Goal: Use online tool/utility: Utilize a website feature to perform a specific function

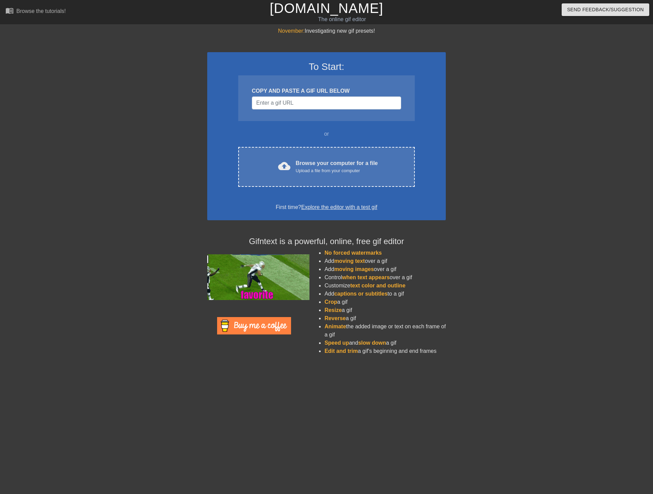
click at [274, 95] on div "COPY AND PASTE A GIF URL BELOW" at bounding box center [326, 98] width 176 height 46
click at [275, 99] on input "Username" at bounding box center [326, 102] width 149 height 13
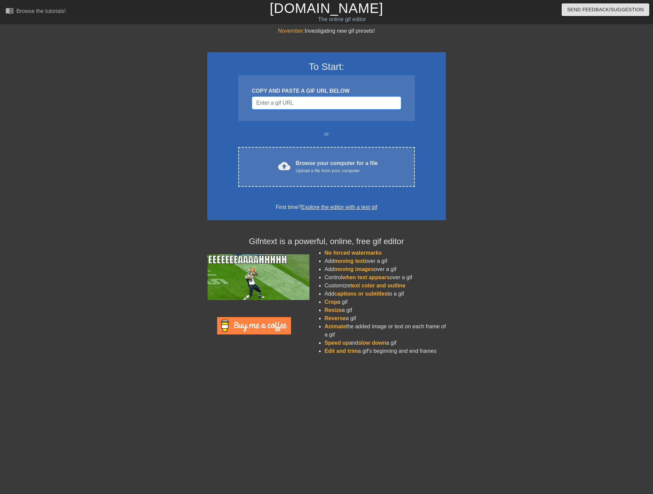
click at [329, 99] on input "Username" at bounding box center [326, 102] width 149 height 13
paste input "[URL][DOMAIN_NAME]"
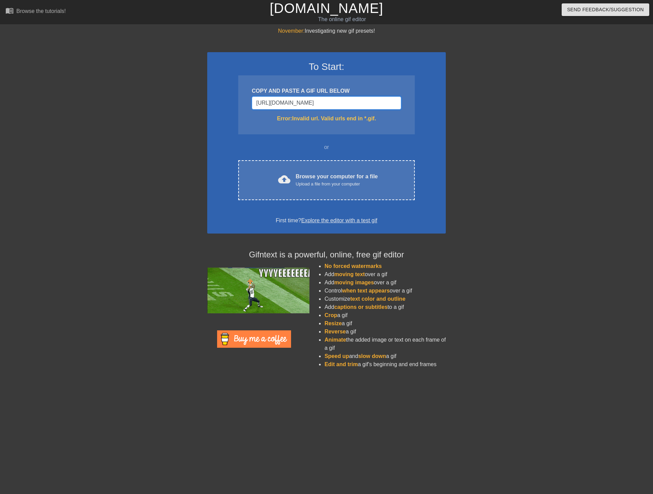
scroll to position [0, 17]
click at [348, 106] on input "[URL][DOMAIN_NAME]" at bounding box center [326, 102] width 149 height 13
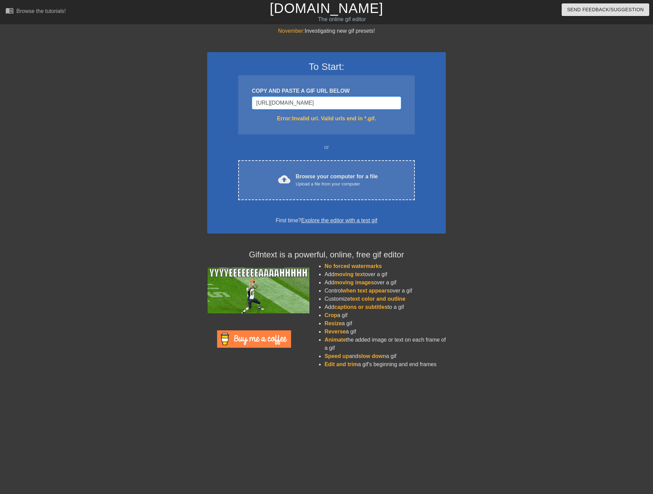
click at [324, 102] on input "[URL][DOMAIN_NAME]" at bounding box center [326, 102] width 149 height 13
paste input "[DOMAIN_NAME][URL]"
click at [437, 138] on div "To Start: COPY AND PASTE A GIF URL BELOW [URL][DOMAIN_NAME] Error: Invalid url.…" at bounding box center [326, 142] width 238 height 181
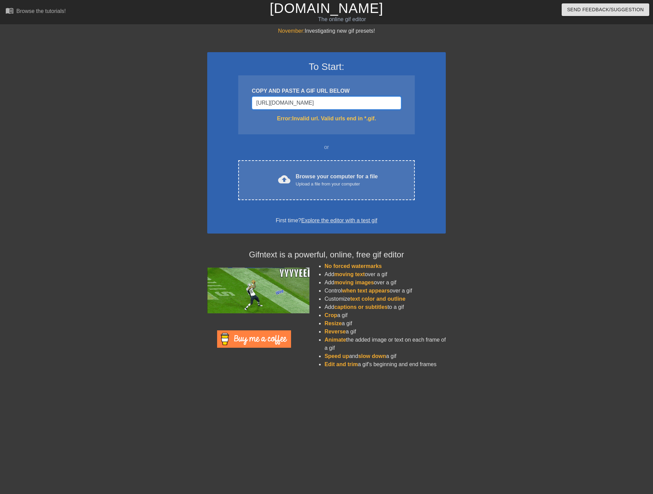
click at [362, 97] on input "[URL][DOMAIN_NAME]" at bounding box center [326, 102] width 149 height 13
paste input "[DOMAIN_NAME][URL][PERSON_NAME]"
type input "[URL][DOMAIN_NAME][PERSON_NAME]"
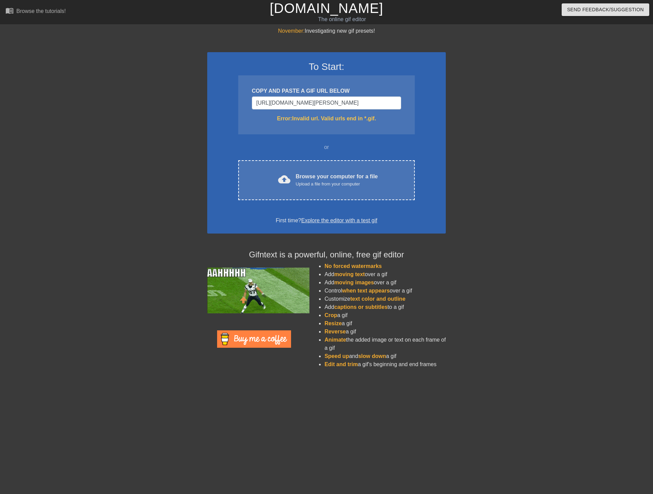
scroll to position [0, 0]
click at [371, 104] on input "[URL][DOMAIN_NAME][PERSON_NAME]" at bounding box center [326, 102] width 149 height 13
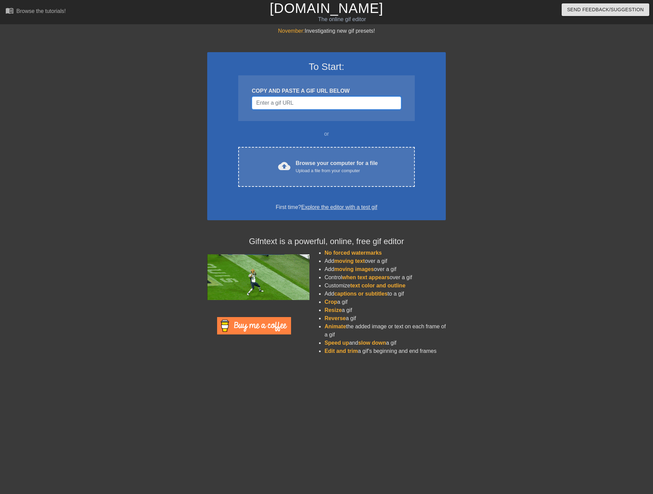
click at [324, 101] on input "Username" at bounding box center [326, 102] width 149 height 13
paste input "<div class="tenor-gif-embed" data-postid="5481511" data-share-method="host" dat…"
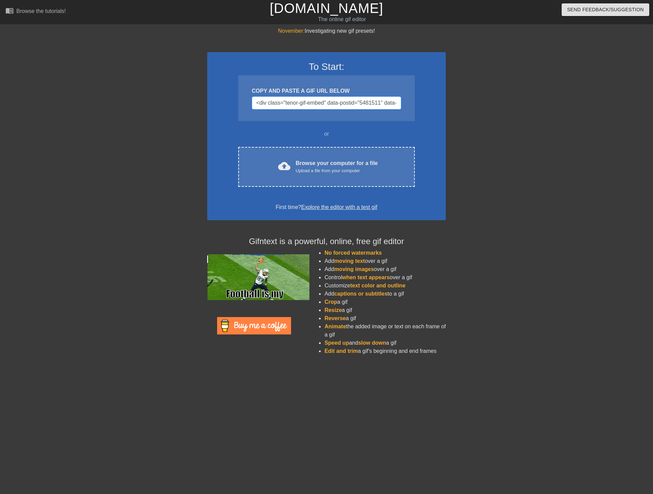
scroll to position [0, 836]
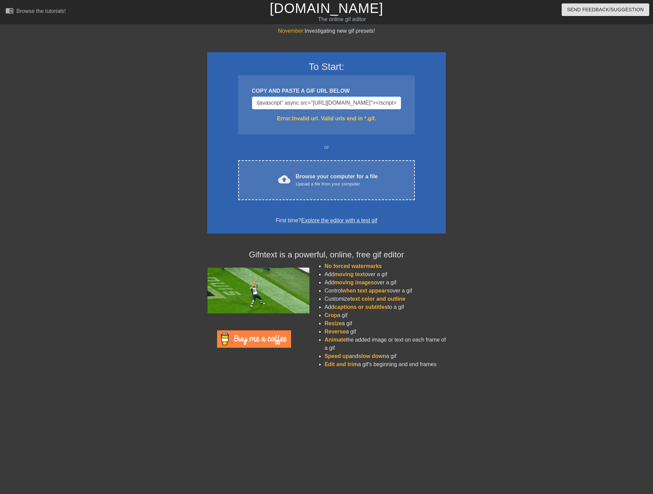
type input "<div class="tenor-gif-embed" data-postid="5481511" data-share-method="host" dat…"
click at [359, 105] on input "<div class="tenor-gif-embed" data-postid="5481511" data-share-method="host" dat…" at bounding box center [326, 102] width 149 height 13
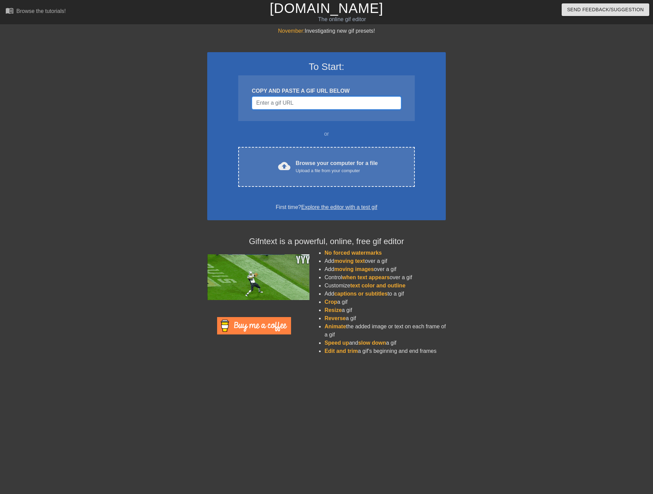
click at [346, 98] on input "Username" at bounding box center [326, 102] width 149 height 13
paste input "[URL][DOMAIN_NAME]"
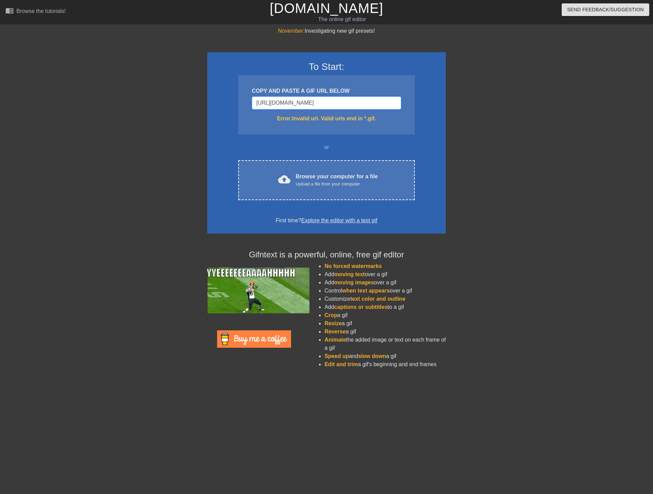
type input "[URL][DOMAIN_NAME]"
click at [360, 105] on input "[URL][DOMAIN_NAME]" at bounding box center [326, 102] width 149 height 13
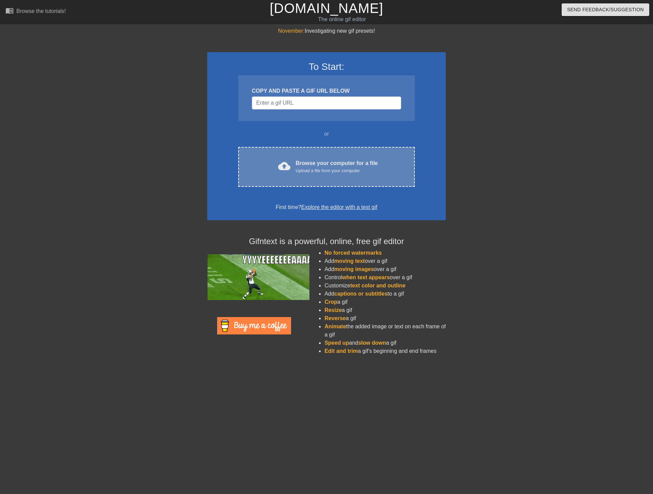
click at [315, 174] on div "Upload a file from your computer" at bounding box center [337, 170] width 82 height 7
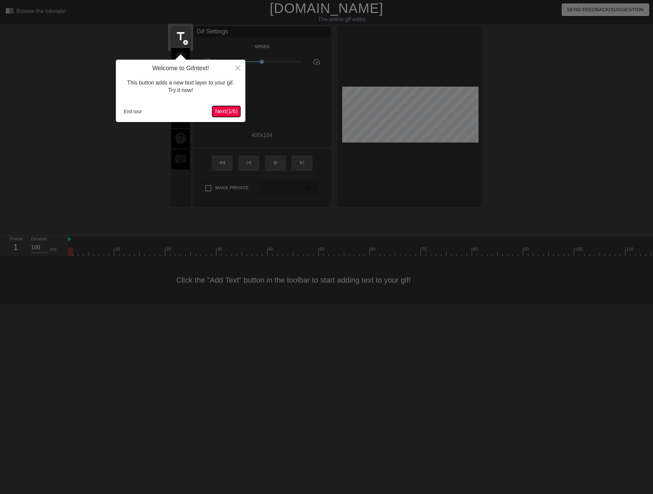
click at [227, 113] on span "Next ( 1 / 6 )" at bounding box center [226, 111] width 22 height 6
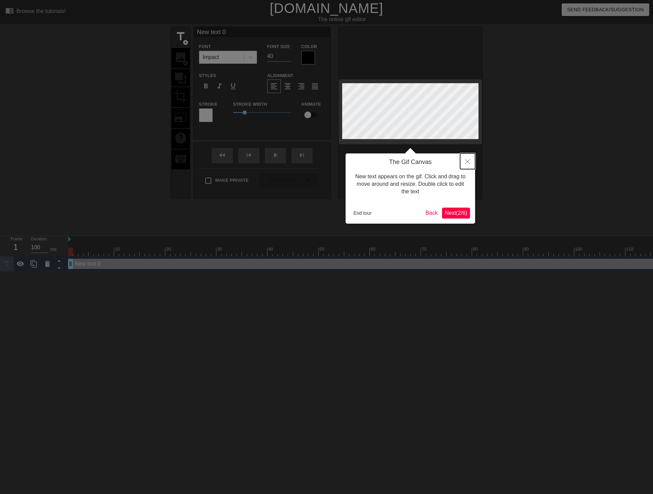
click at [467, 162] on icon "Close" at bounding box center [467, 161] width 5 height 5
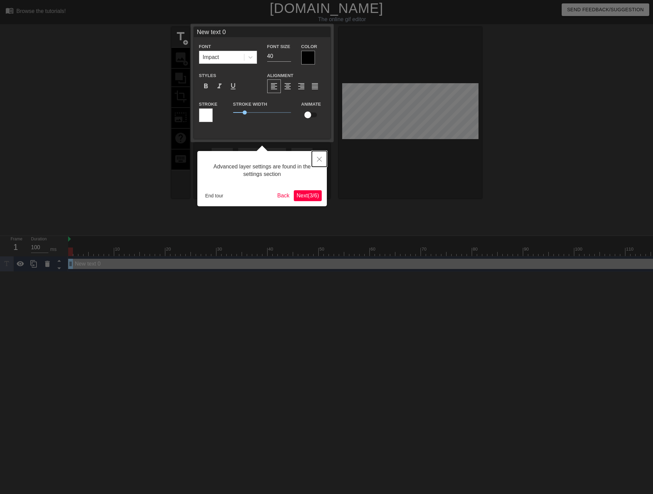
click at [321, 158] on icon "Close" at bounding box center [319, 159] width 5 height 5
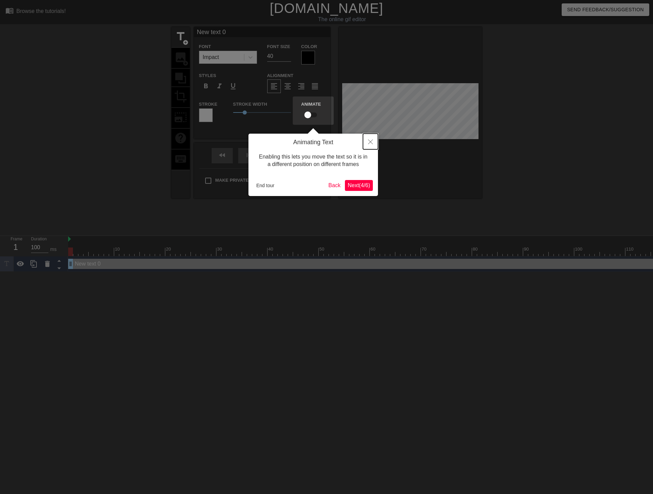
click at [367, 145] on button "Close" at bounding box center [370, 142] width 15 height 16
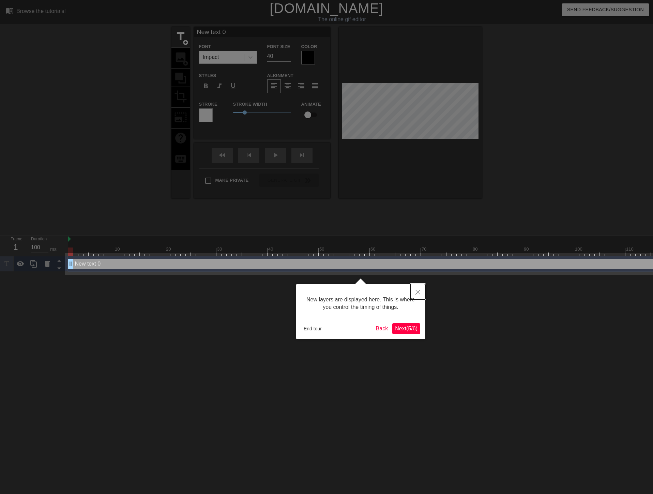
click at [420, 291] on button "Close" at bounding box center [417, 292] width 15 height 16
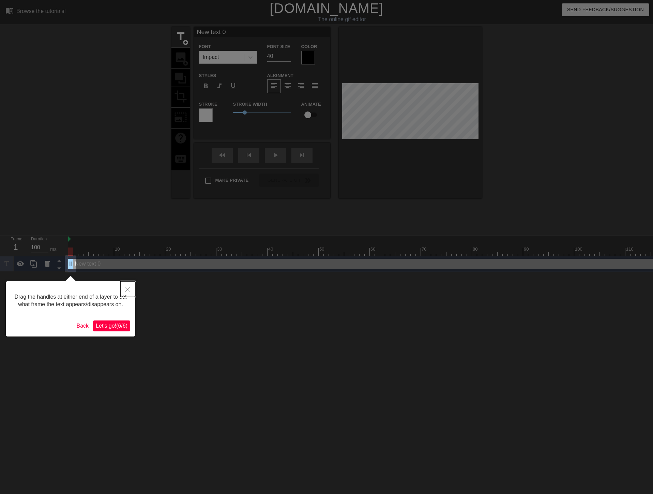
click at [129, 286] on button "Close" at bounding box center [127, 289] width 15 height 16
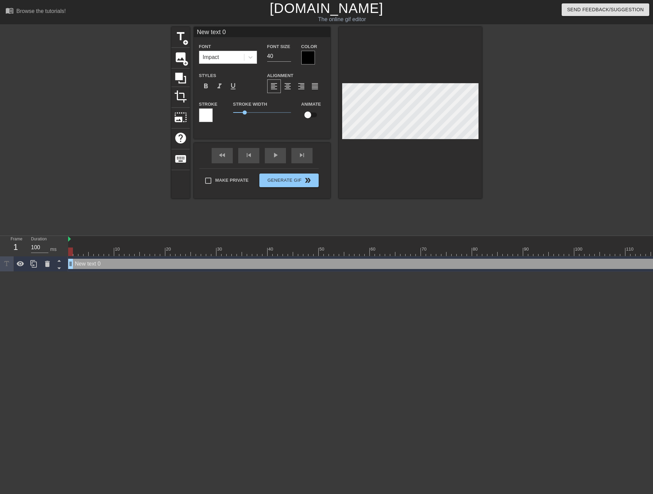
scroll to position [1, 2]
click at [182, 39] on span "title" at bounding box center [180, 36] width 13 height 13
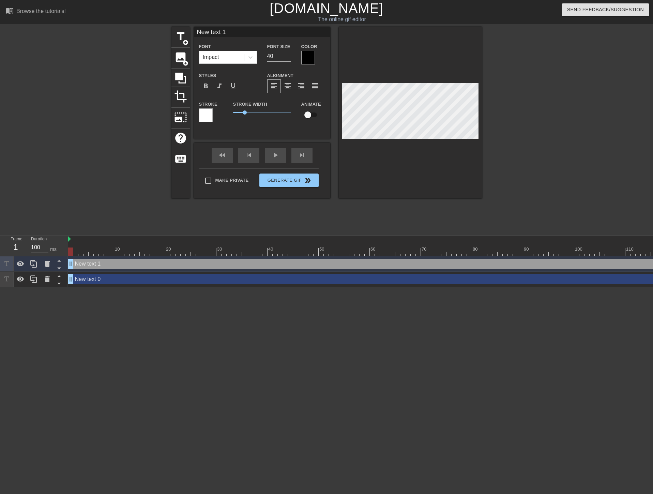
scroll to position [1, 1]
type input "New tet 1"
type textarea "New tet 1"
type input "New te 1"
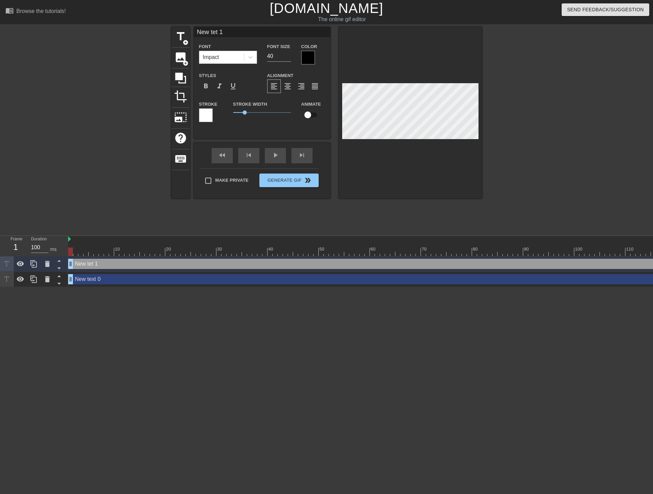
type textarea "New te 1"
type input "New te1"
type textarea "New te1"
type input "New te"
type textarea "New te"
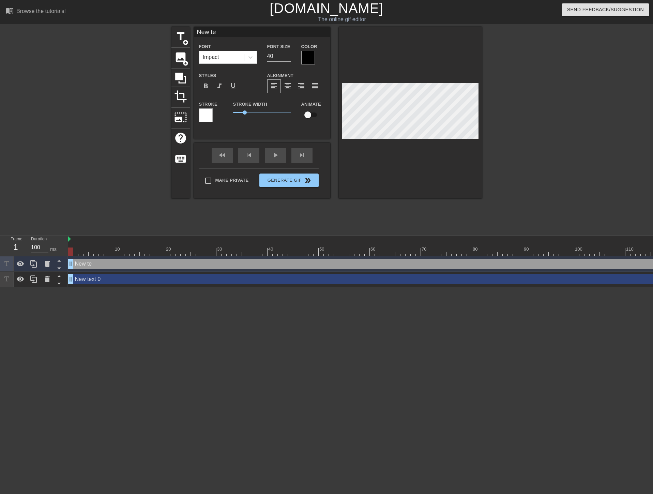
type input "New te="
type textarea "New te="
type input "New te"
type textarea "New te"
type input "New t"
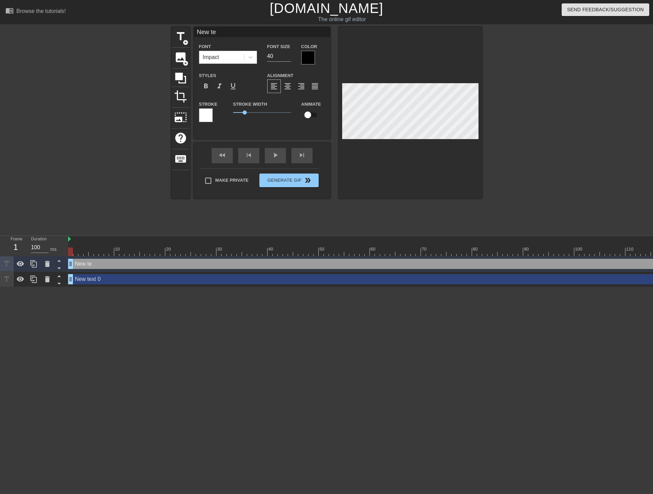
type textarea "New t"
type input "New"
type textarea "New"
type input "New"
type textarea "New"
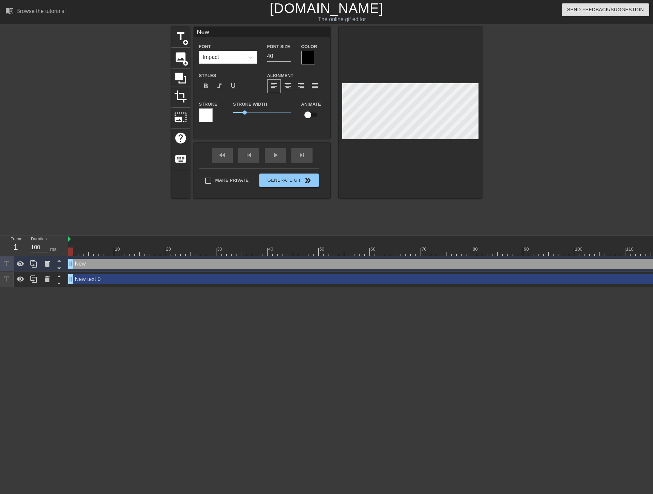
type input "Ne"
type textarea "Ne"
type input "N"
type textarea "N"
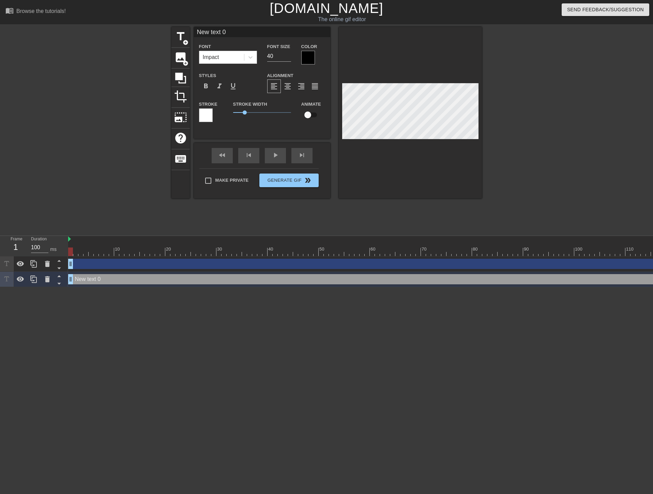
scroll to position [1, 2]
type input "J"
type textarea "J"
type input "[PERSON_NAME]"
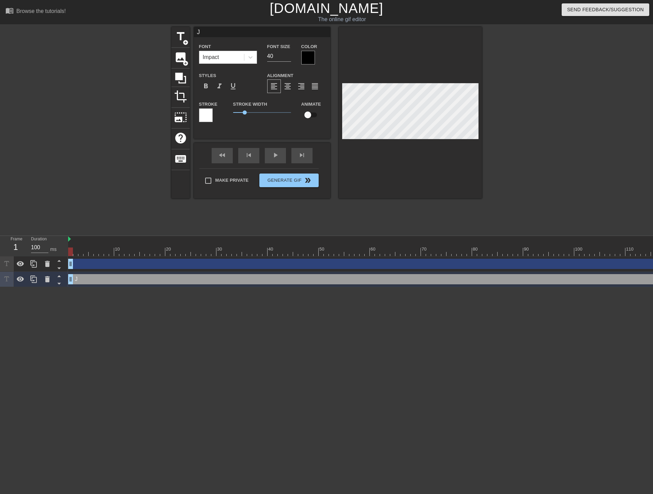
type textarea "[PERSON_NAME]"
type input "Ja'"
type textarea "Ja'"
type input "Ja'M"
type textarea "Ja'M"
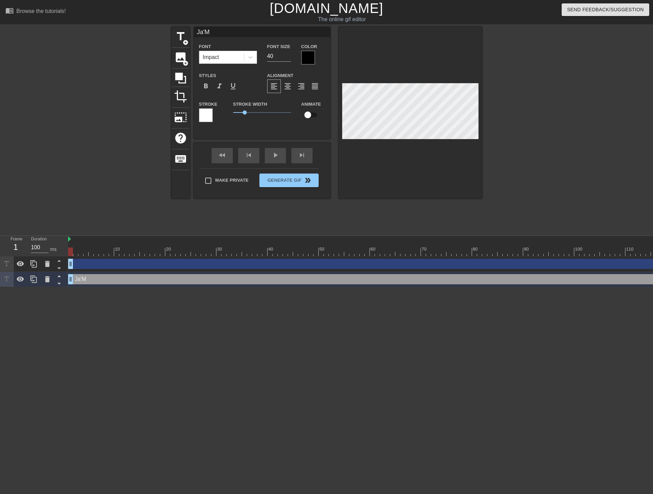
type input "Ja'Ma"
type textarea "Ja'Ma"
type input "Ja'Mar"
type textarea "Ja'Mar"
type input "Ja'[PERSON_NAME]"
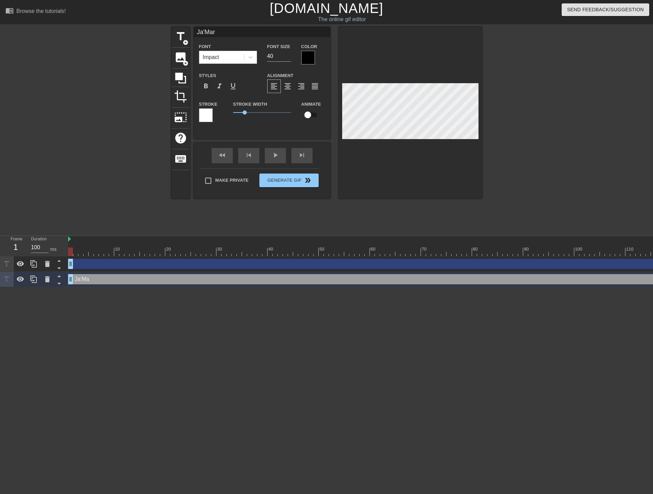
type textarea "Ja'[PERSON_NAME]"
type input "Ja'[PERSON_NAME]"
type textarea "Ja'[PERSON_NAME]"
type input "Ja'[PERSON_NAME] C"
type textarea "Ja'[PERSON_NAME] C"
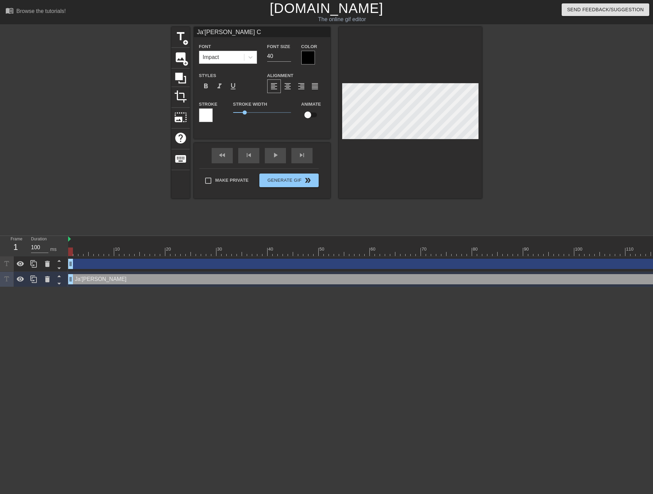
type input "Ja'[PERSON_NAME]"
type textarea "Ja'[PERSON_NAME]"
type input "Ja'[PERSON_NAME] Cha"
type textarea "Ja'[PERSON_NAME] Cha"
type input "Ja'[PERSON_NAME]"
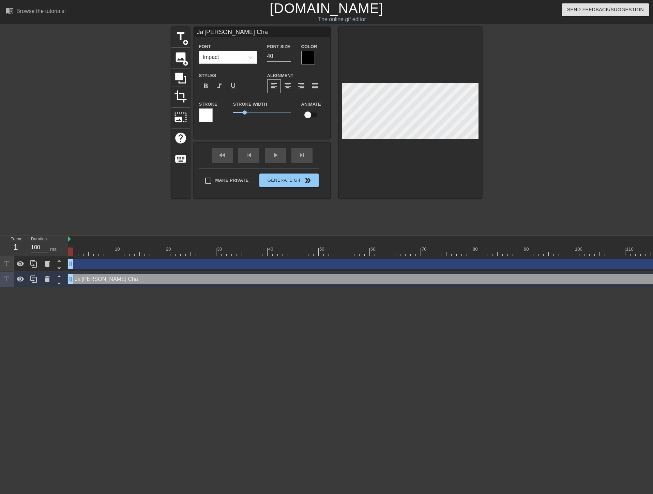
type textarea "Ja'[PERSON_NAME]"
type input "Ja'[PERSON_NAME]"
type textarea "Ja'[PERSON_NAME]"
type input "Ja'[PERSON_NAME]"
type textarea "Ja'[PERSON_NAME]"
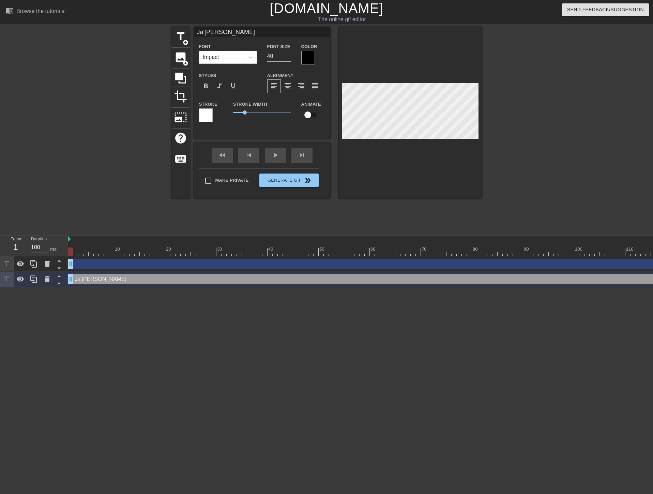
type input "[PERSON_NAME]'[PERSON_NAME] /"
type textarea "[PERSON_NAME]'[PERSON_NAME] /"
type input "[PERSON_NAME]'[PERSON_NAME] /"
type textarea "[PERSON_NAME]'[PERSON_NAME] /"
type input "Ja'[PERSON_NAME] / A"
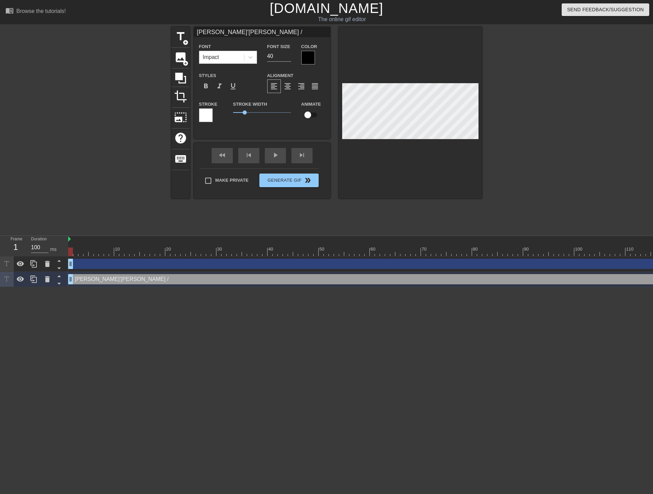
type textarea "Ja'[PERSON_NAME] / A"
type input "Ja'[PERSON_NAME] / AJ"
type textarea "Ja'[PERSON_NAME] / AJ"
type input "Ja'[PERSON_NAME] / AJ"
type textarea "Ja'[PERSON_NAME] / AJ"
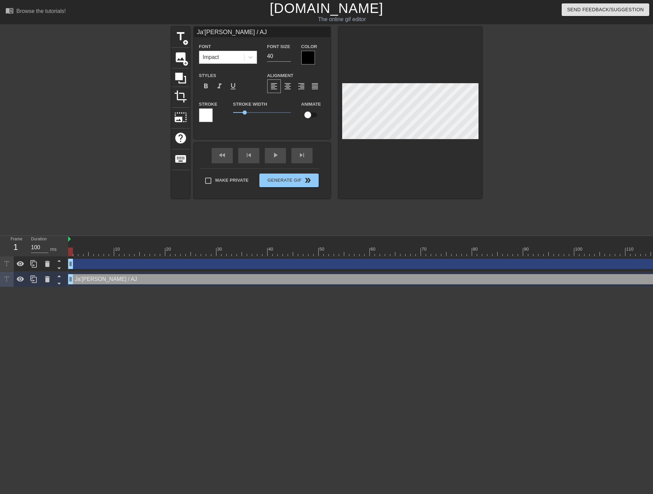
type input "[PERSON_NAME]'[PERSON_NAME] / [PERSON_NAME]"
type textarea "[PERSON_NAME]'[PERSON_NAME] / [PERSON_NAME]"
type input "[PERSON_NAME]'[PERSON_NAME] / [PERSON_NAME]"
type textarea "[PERSON_NAME]'[PERSON_NAME] / [PERSON_NAME]"
type input "[PERSON_NAME]'[PERSON_NAME] / [PERSON_NAME]"
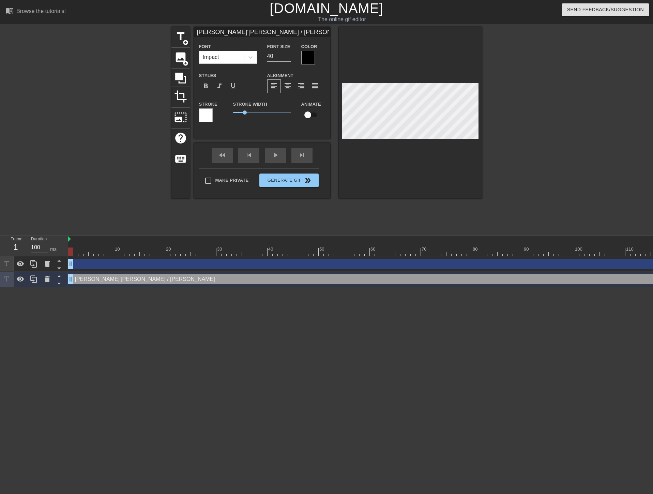
type textarea "[PERSON_NAME]'[PERSON_NAME] / [PERSON_NAME]"
type input "[PERSON_NAME]'[PERSON_NAME] / [PERSON_NAME]"
type textarea "[PERSON_NAME]'[PERSON_NAME] / [PERSON_NAME]"
type input "[PERSON_NAME]'[PERSON_NAME] / [PERSON_NAME]"
type textarea "[PERSON_NAME]'[PERSON_NAME] / [PERSON_NAME]"
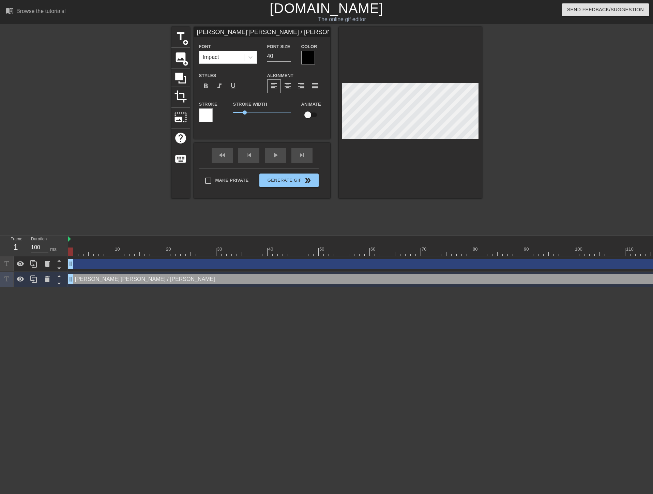
scroll to position [1, 4]
type input "[PERSON_NAME]'[PERSON_NAME] / [PERSON_NAME]"
type textarea "[PERSON_NAME]'[PERSON_NAME] / [PERSON_NAME]"
type input "[PERSON_NAME]'[PERSON_NAME] / [PERSON_NAME] O"
type textarea "[PERSON_NAME]'[PERSON_NAME] / [PERSON_NAME] O"
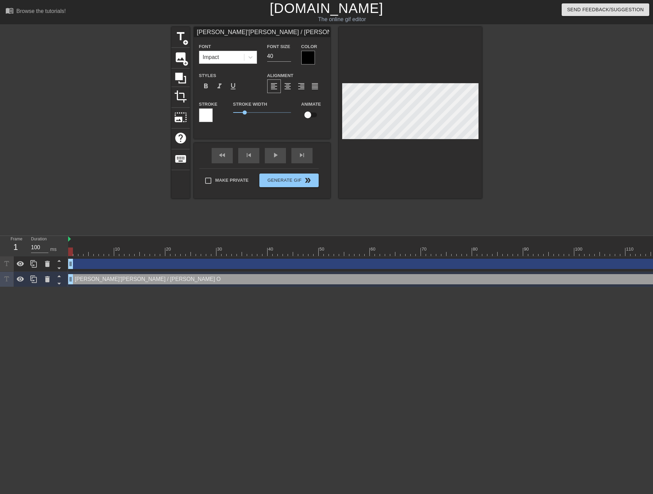
type input "[PERSON_NAME]'[PERSON_NAME] / [PERSON_NAME] Ow"
type textarea "[PERSON_NAME]'[PERSON_NAME] / [PERSON_NAME] Ow"
type input "[PERSON_NAME]'[PERSON_NAME] / [PERSON_NAME] Own"
type textarea "[PERSON_NAME]'[PERSON_NAME] / [PERSON_NAME] Own"
type input "[PERSON_NAME]'[PERSON_NAME] / [PERSON_NAME] Owne"
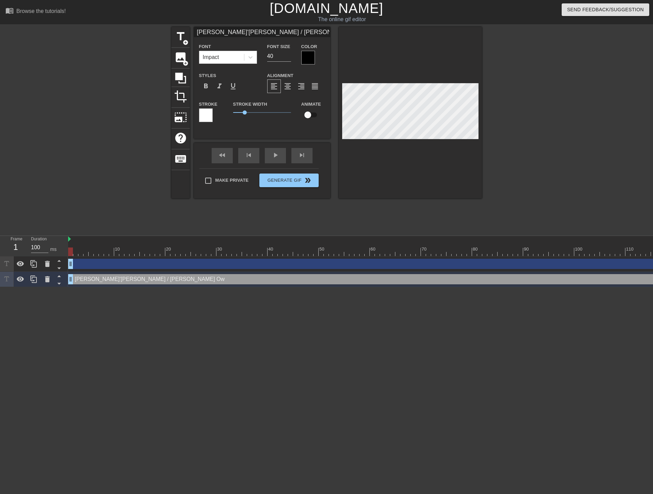
type textarea "[PERSON_NAME]'[PERSON_NAME] / [PERSON_NAME] Owne"
type input "[PERSON_NAME]'[PERSON_NAME] / [PERSON_NAME] Owner"
type textarea "[PERSON_NAME]'[PERSON_NAME] / [PERSON_NAME] Owner"
type input "[PERSON_NAME]'[PERSON_NAME] / [PERSON_NAME] Owners"
type textarea "[PERSON_NAME]'[PERSON_NAME] / [PERSON_NAME] Owners"
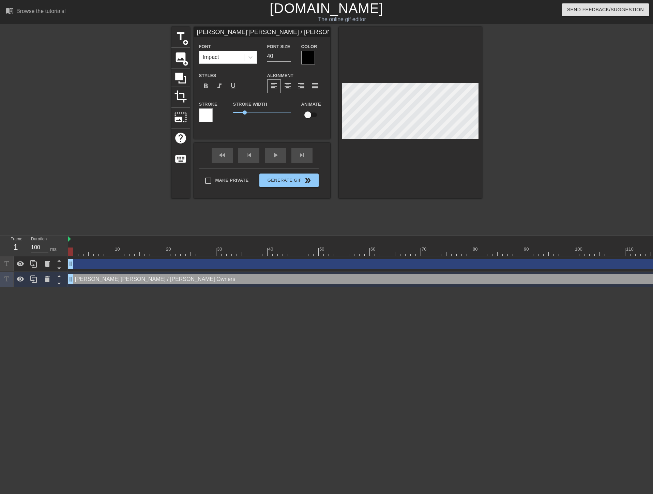
type input "[PERSON_NAME]'[PERSON_NAME] / [PERSON_NAME] Owners"
type textarea "[PERSON_NAME]'[PERSON_NAME] / [PERSON_NAME] Owners"
type input "[PERSON_NAME]'[PERSON_NAME] / [PERSON_NAME] Owners r"
type textarea "[PERSON_NAME]'[PERSON_NAME] / [PERSON_NAME] Owners r"
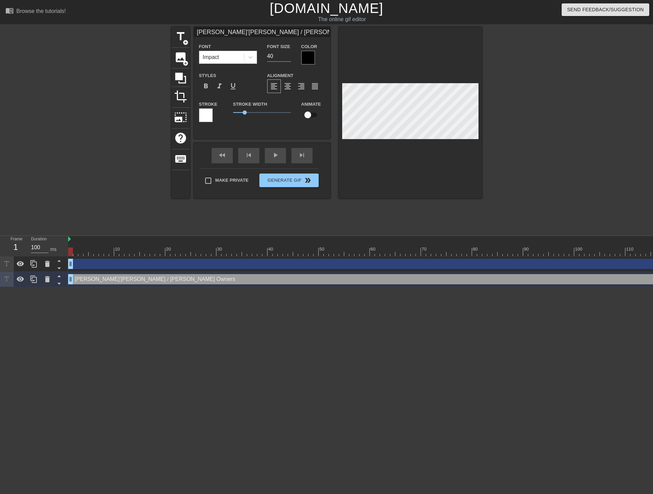
type input "[PERSON_NAME]'[PERSON_NAME] / [PERSON_NAME] Owners rn"
type textarea "[PERSON_NAME]'[PERSON_NAME] / [PERSON_NAME] Owners rn"
click at [511, 83] on div at bounding box center [541, 129] width 102 height 204
click at [307, 50] on div "Color" at bounding box center [313, 53] width 24 height 22
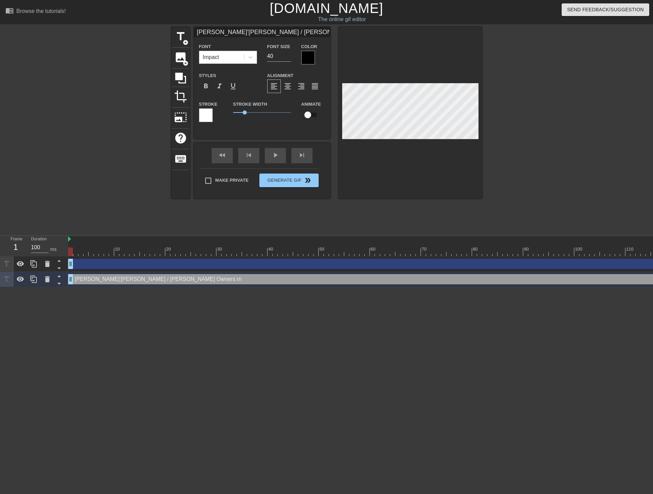
click at [308, 55] on div at bounding box center [308, 58] width 14 height 14
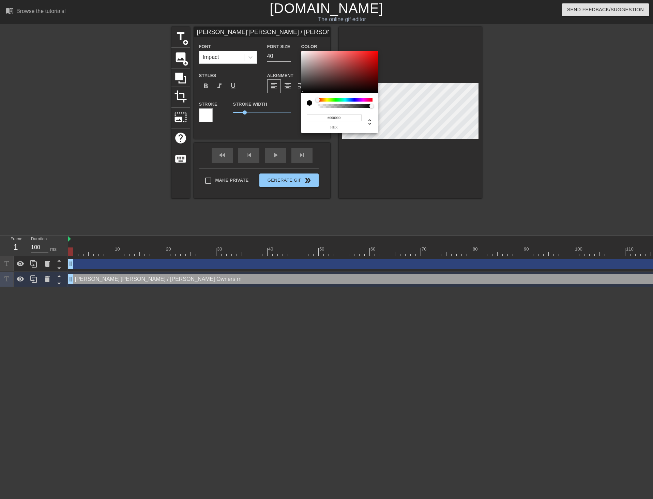
drag, startPoint x: 368, startPoint y: 103, endPoint x: 299, endPoint y: 105, distance: 68.8
click at [299, 105] on div "#000000 hex" at bounding box center [326, 249] width 653 height 499
click at [308, 107] on div at bounding box center [312, 103] width 11 height 10
click at [307, 102] on div at bounding box center [309, 102] width 5 height 5
drag, startPoint x: 318, startPoint y: 99, endPoint x: 301, endPoint y: 98, distance: 17.0
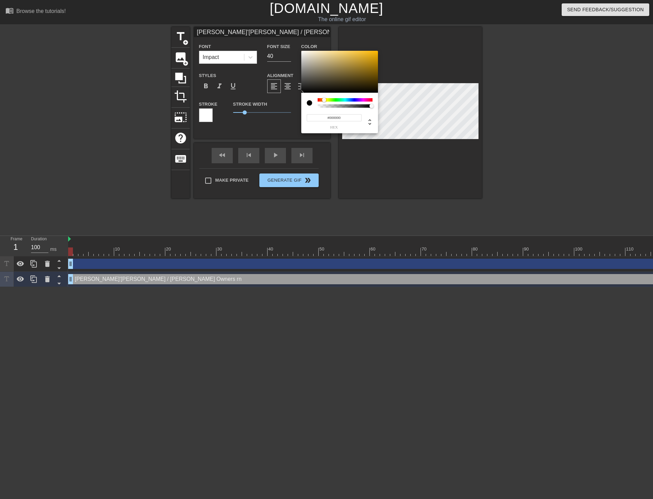
click at [301, 98] on div "#000000 hex" at bounding box center [339, 113] width 77 height 41
type input "0"
drag, startPoint x: 372, startPoint y: 107, endPoint x: 376, endPoint y: 107, distance: 4.1
click at [376, 107] on div "0 r 0 g 0 b 1 a" at bounding box center [339, 113] width 77 height 41
click at [377, 106] on div "0 r 0 g 0 b 1 a" at bounding box center [339, 113] width 77 height 41
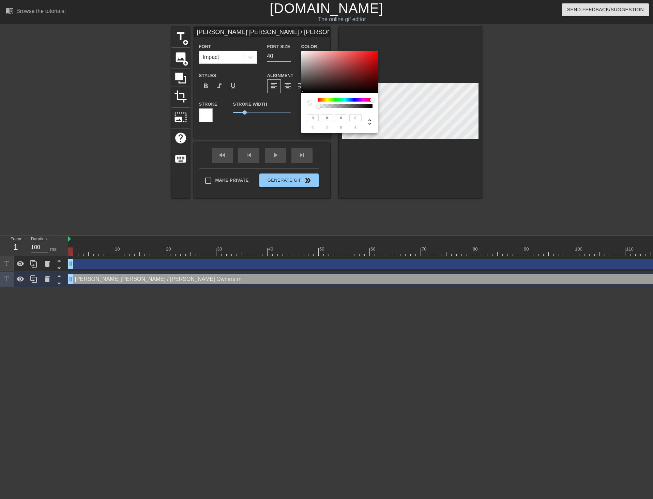
drag, startPoint x: 371, startPoint y: 106, endPoint x: 285, endPoint y: 108, distance: 85.9
click at [285, 108] on div "0 r 0 g 0 b 0 a" at bounding box center [326, 249] width 653 height 499
type input "1"
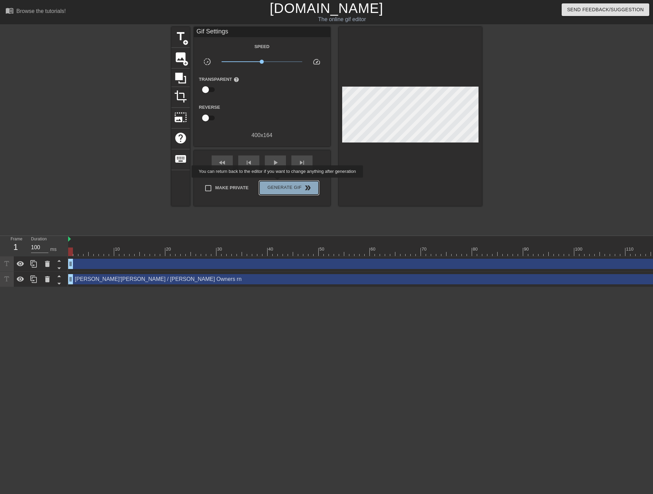
click at [278, 182] on button "Generate Gif double_arrow" at bounding box center [288, 188] width 59 height 14
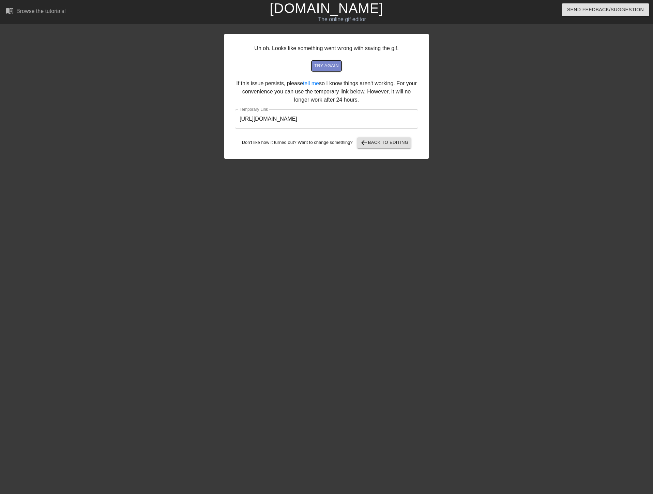
click at [322, 62] on span "try again" at bounding box center [326, 66] width 25 height 8
click at [359, 114] on input "[URL][DOMAIN_NAME]" at bounding box center [326, 118] width 183 height 19
